Goal: Task Accomplishment & Management: Complete application form

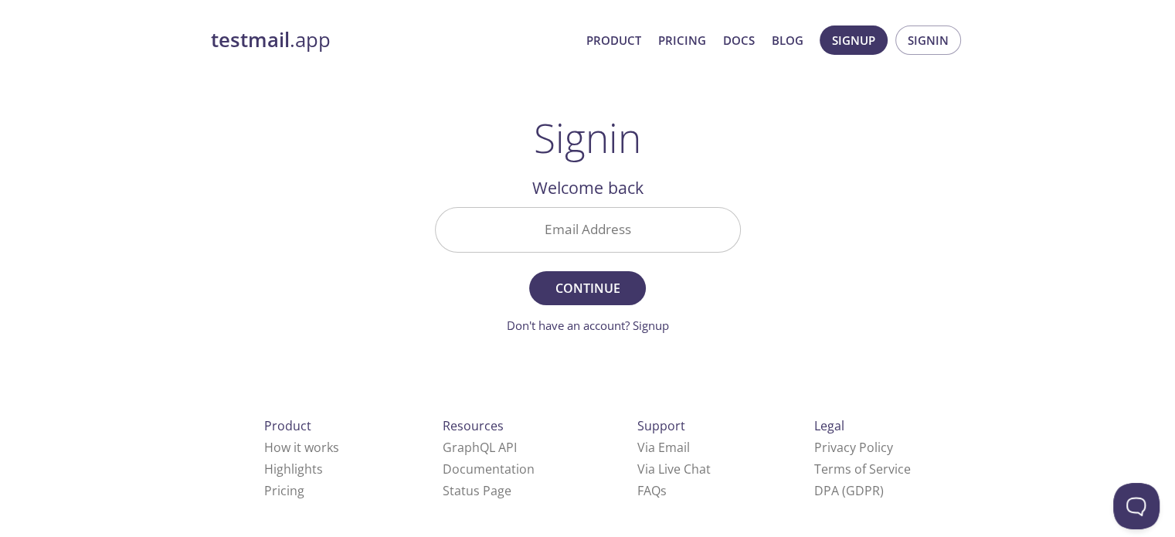
click at [577, 229] on input "Email Address" at bounding box center [588, 230] width 305 height 44
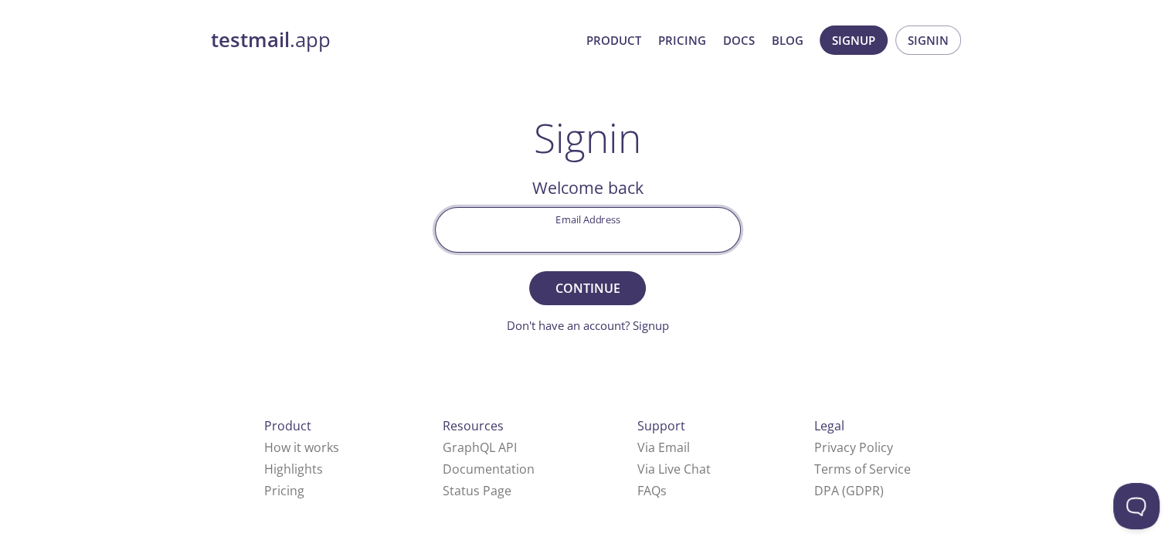
click at [577, 229] on input "Email Address" at bounding box center [588, 230] width 305 height 44
type input "[EMAIL_ADDRESS][DOMAIN_NAME]"
click at [587, 284] on span "Continue" at bounding box center [587, 288] width 82 height 22
drag, startPoint x: 652, startPoint y: 235, endPoint x: 518, endPoint y: 237, distance: 133.7
click at [518, 237] on input "[EMAIL_ADDRESS][DOMAIN_NAME]" at bounding box center [588, 230] width 305 height 44
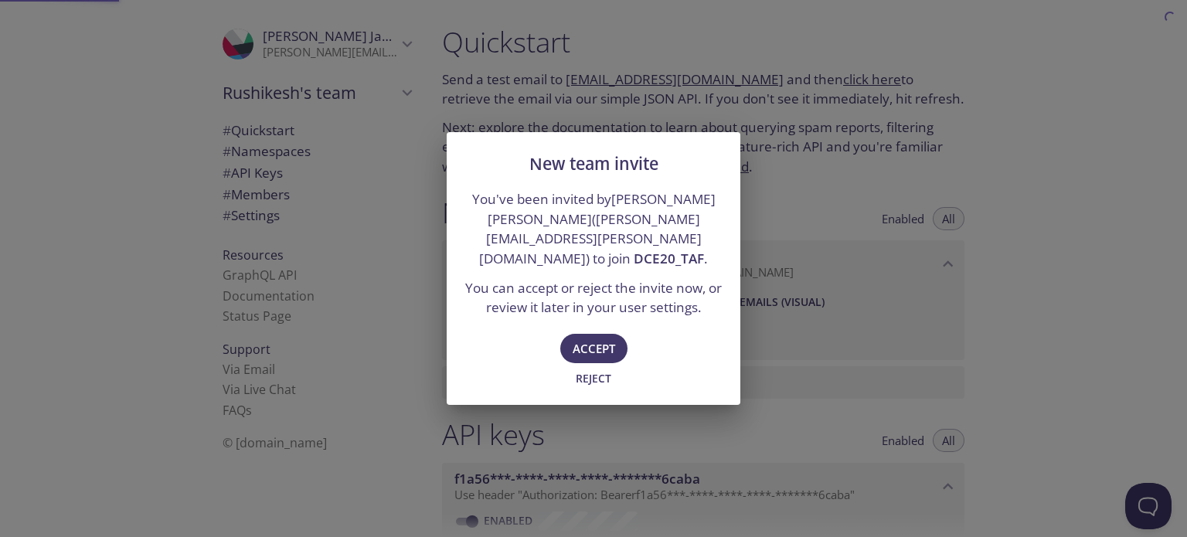
type input "DCE20_TAF"
